Goal: Transaction & Acquisition: Purchase product/service

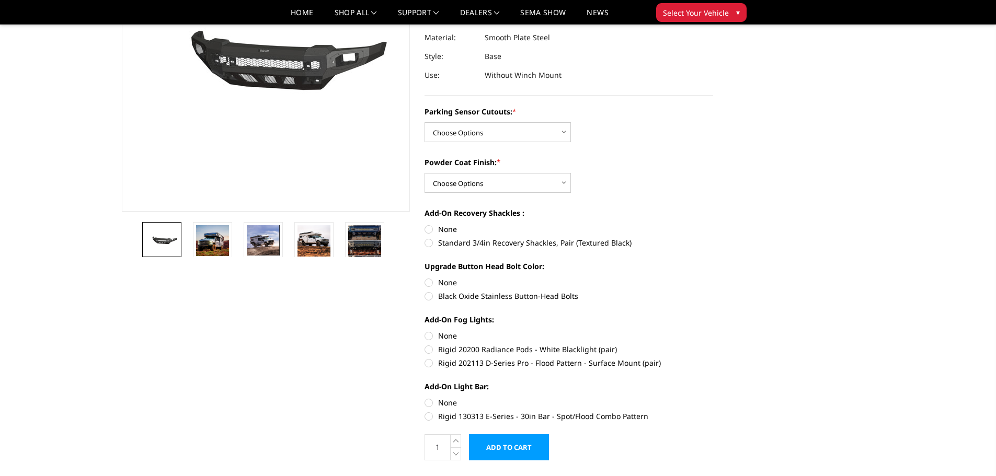
scroll to position [105, 0]
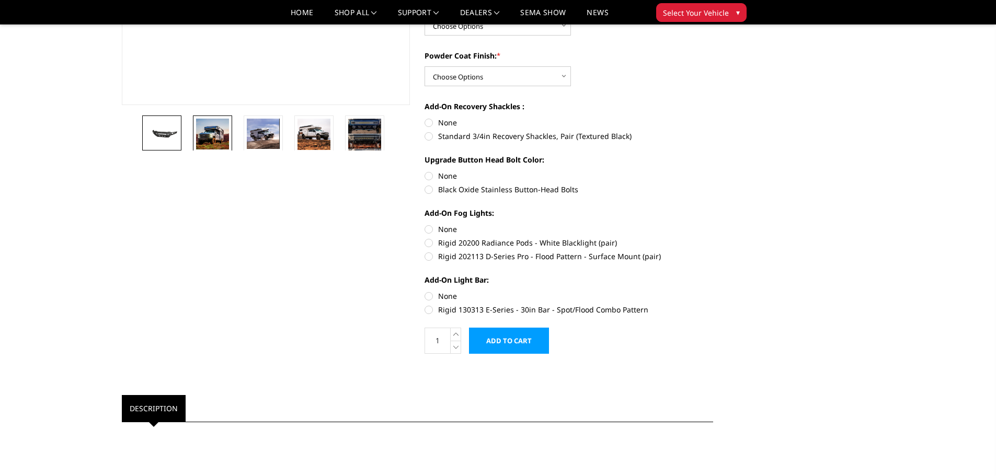
click at [207, 137] on img at bounding box center [212, 134] width 33 height 31
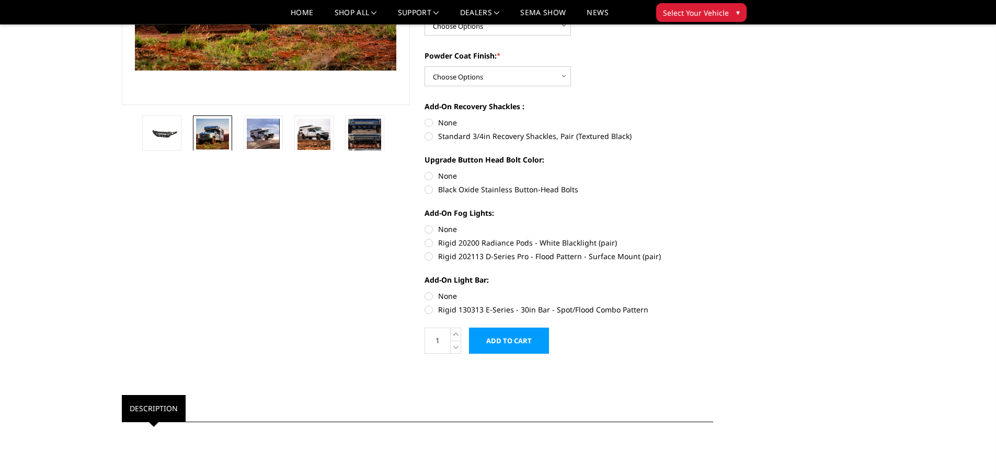
scroll to position [200, 0]
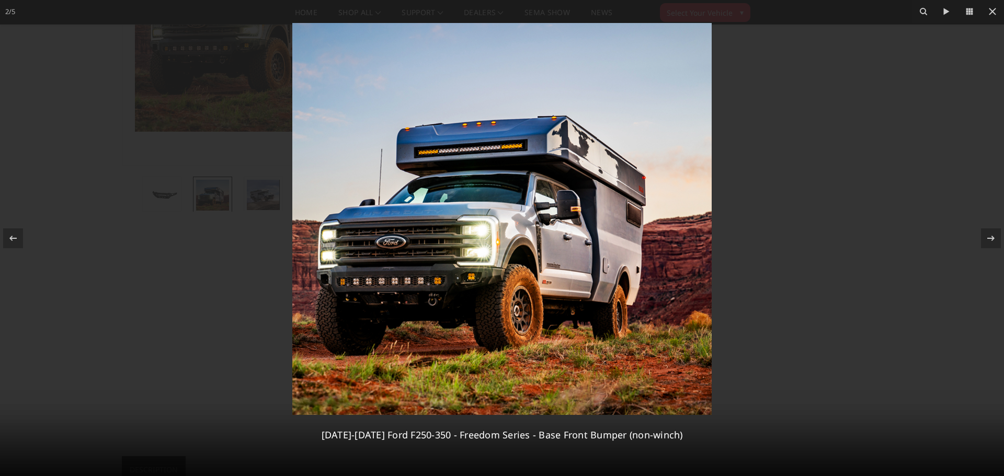
click at [387, 305] on img at bounding box center [501, 219] width 419 height 392
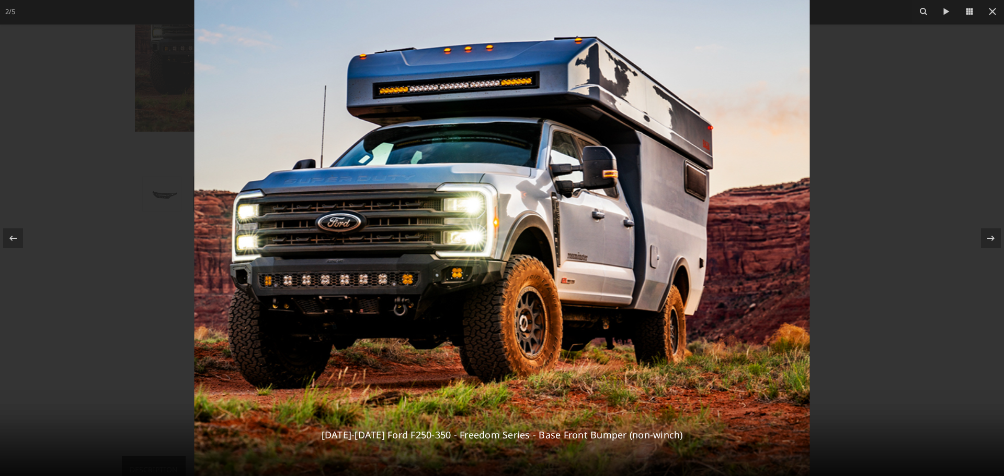
click at [315, 309] on img at bounding box center [502, 189] width 615 height 576
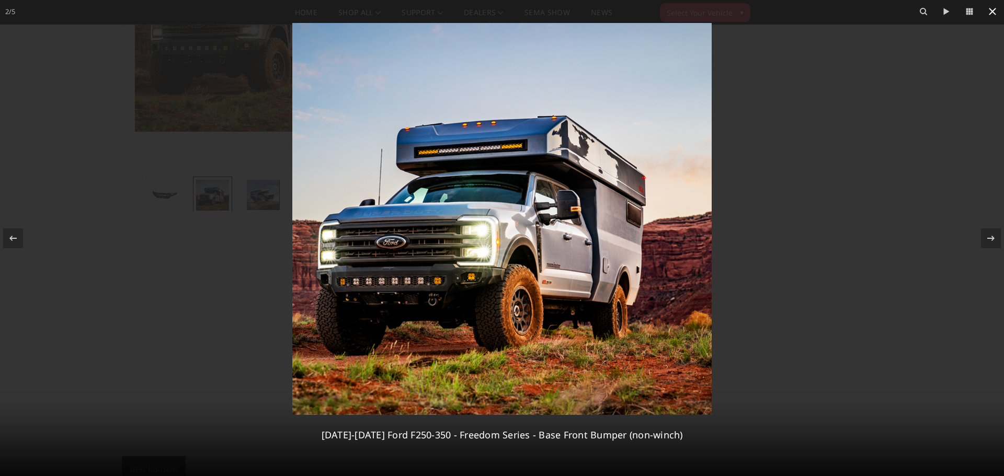
click at [987, 12] on icon at bounding box center [992, 11] width 13 height 13
